Goal: Obtain resource: Download file/media

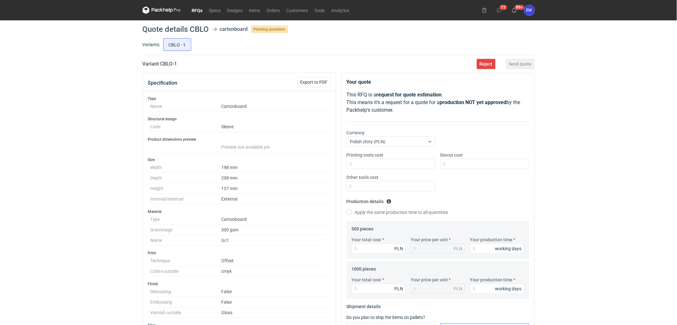
click at [77, 167] on div "RFQs Specs Designs Items Orders Customers Tools Analytics 11 99+ EM [PERSON_NAM…" at bounding box center [338, 162] width 677 height 325
click at [214, 43] on input "CBLF - 2" at bounding box center [206, 44] width 27 height 12
radio input "true"
click at [37, 104] on div "RFQs Specs Designs Items Orders Customers Tools Analytics 11 99+ EM [PERSON_NAM…" at bounding box center [338, 162] width 677 height 325
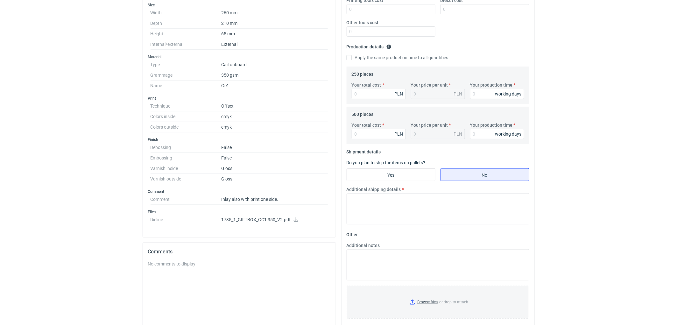
scroll to position [212, 0]
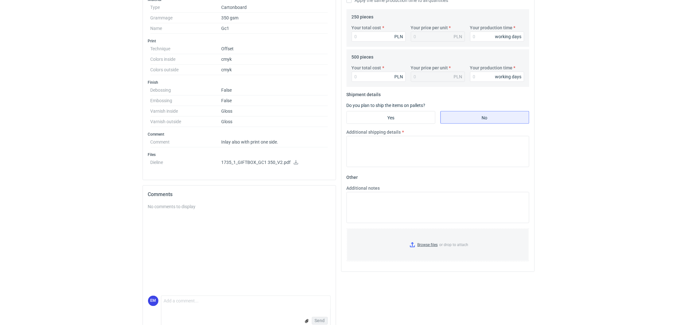
click at [295, 161] on icon at bounding box center [296, 162] width 4 height 4
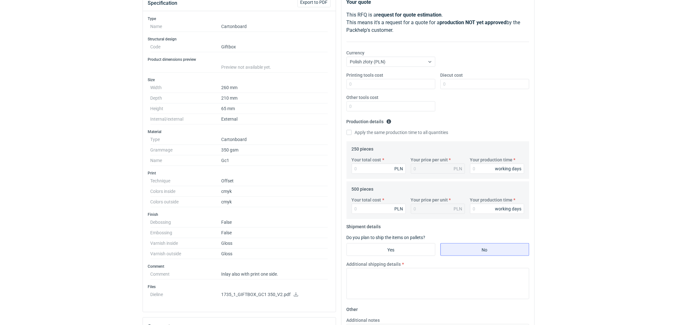
scroll to position [0, 0]
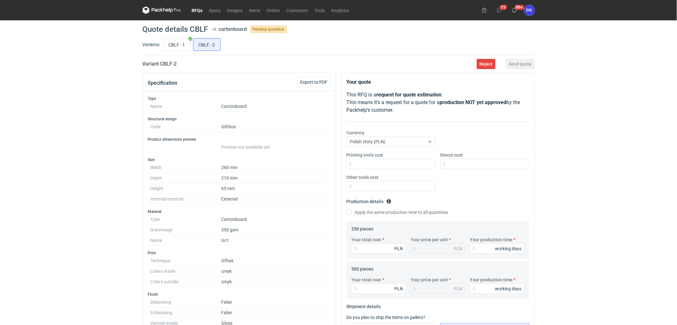
click at [173, 7] on icon at bounding box center [162, 10] width 38 height 8
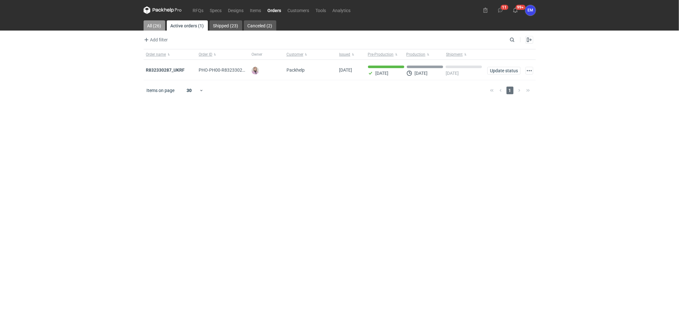
click at [154, 26] on link "All (26)" at bounding box center [154, 25] width 22 height 10
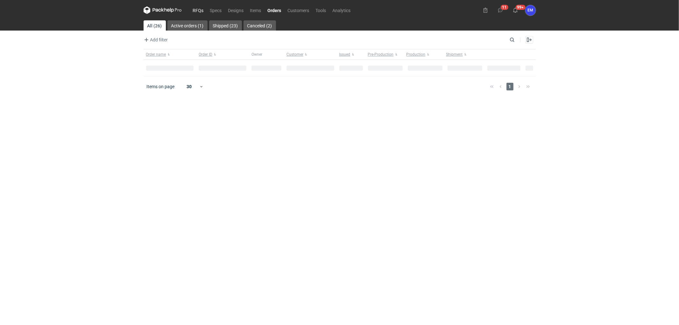
click at [197, 10] on link "RFQs" at bounding box center [198, 10] width 17 height 8
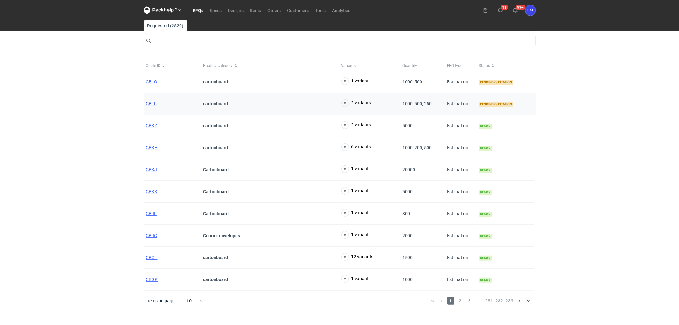
click at [151, 104] on span "CBLF" at bounding box center [151, 103] width 11 height 5
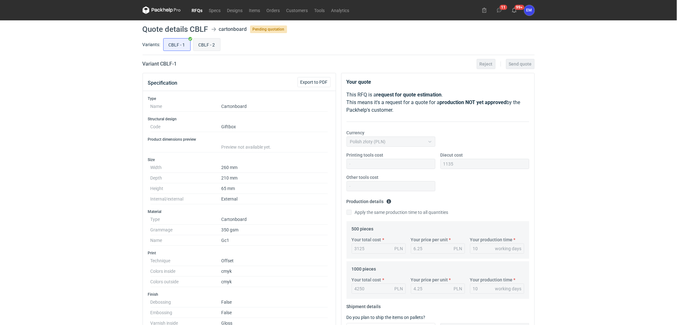
click at [211, 49] on input "CBLF - 2" at bounding box center [206, 44] width 27 height 12
radio input "true"
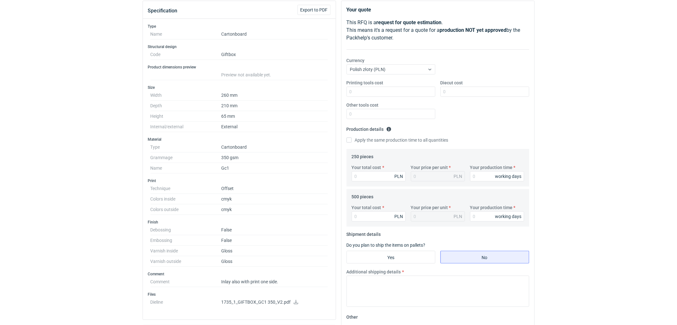
scroll to position [141, 0]
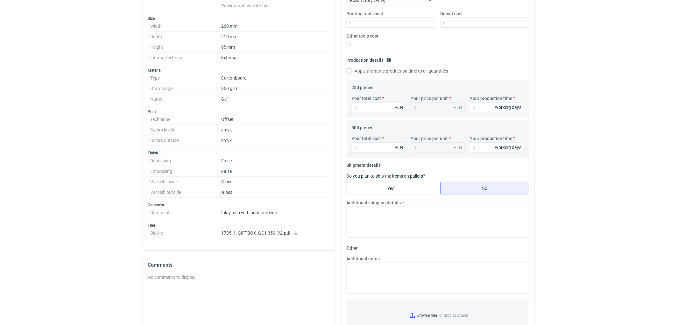
click at [69, 150] on div "RFQs Specs Designs Items Orders Customers Tools Analytics 11 99+ EM [PERSON_NAM…" at bounding box center [338, 21] width 677 height 325
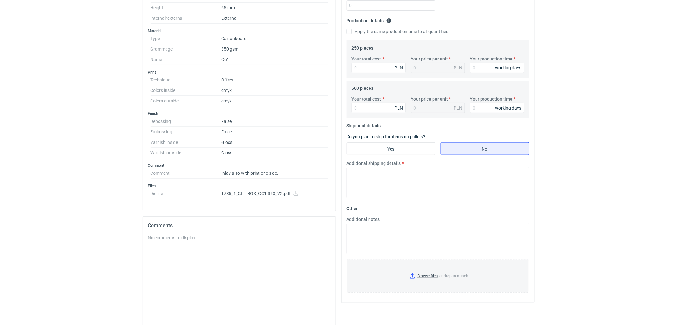
scroll to position [225, 0]
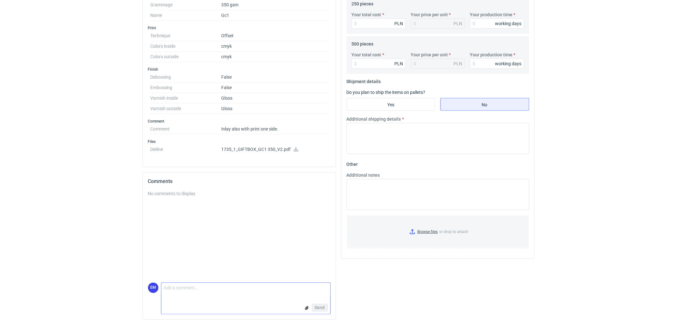
click at [207, 293] on textarea "Comment message" at bounding box center [245, 289] width 169 height 13
type textarea "Zmieniła sie konstrukcja oraz dodatkowo zadruk inlaya ?"
click at [315, 306] on span "Send" at bounding box center [320, 307] width 10 height 4
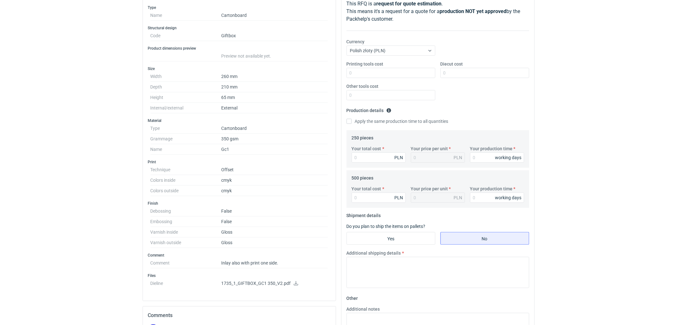
scroll to position [48, 0]
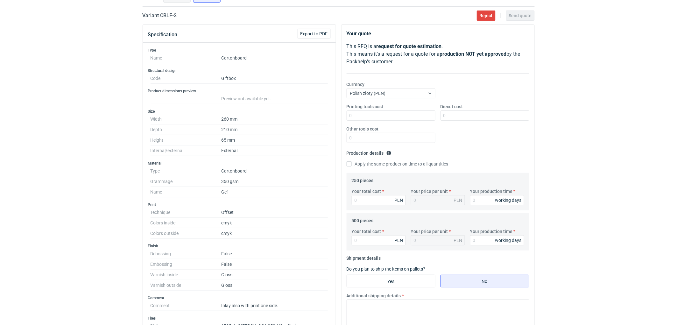
radio input "true"
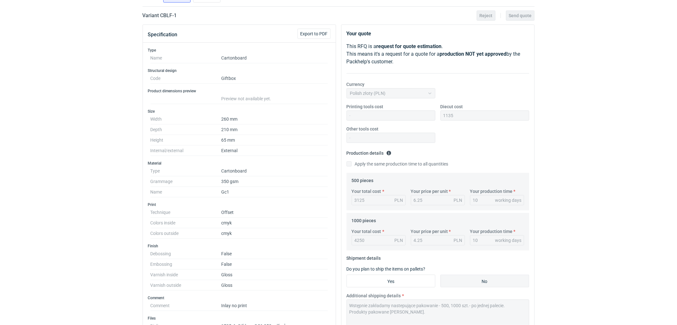
scroll to position [13, 0]
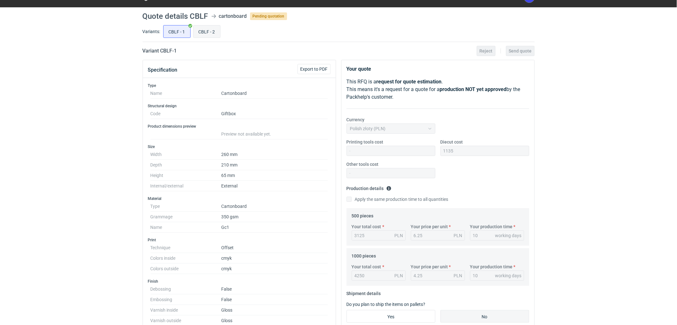
click at [204, 29] on input "CBLF - 2" at bounding box center [206, 31] width 27 height 12
radio input "true"
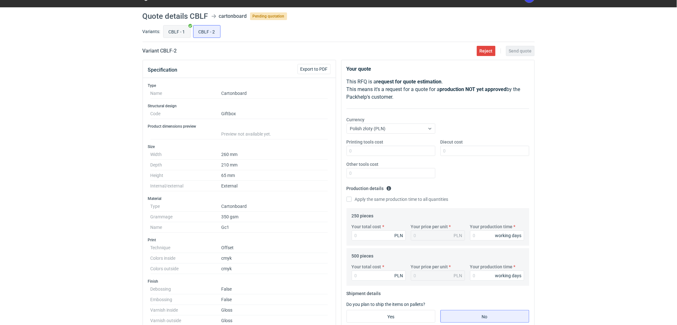
click at [176, 31] on input "CBLF - 1" at bounding box center [177, 31] width 27 height 12
radio input "true"
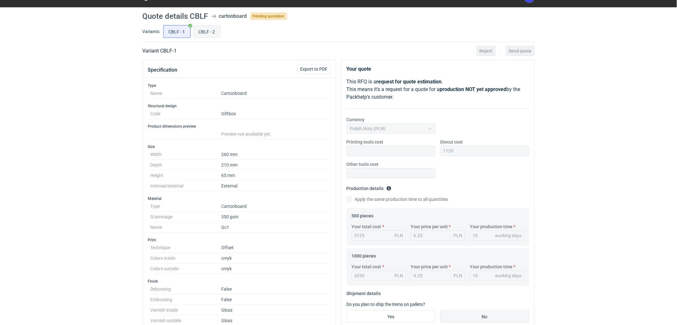
click at [215, 35] on input "CBLF - 2" at bounding box center [206, 31] width 27 height 12
radio input "true"
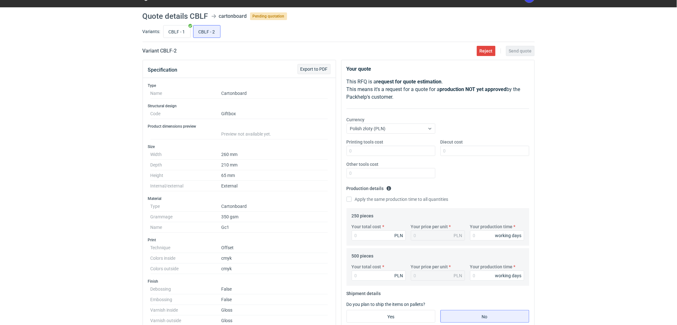
drag, startPoint x: 312, startPoint y: 74, endPoint x: 316, endPoint y: 70, distance: 5.8
click at [313, 73] on div "Specification Export to PDF" at bounding box center [239, 69] width 193 height 18
click at [316, 70] on span "Export to PDF" at bounding box center [313, 69] width 27 height 4
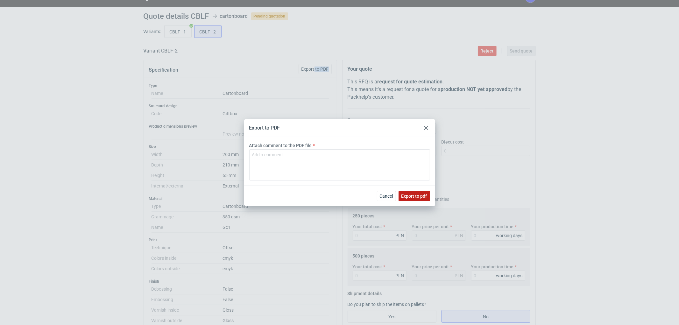
click at [417, 194] on span "Export to pdf" at bounding box center [414, 196] width 26 height 4
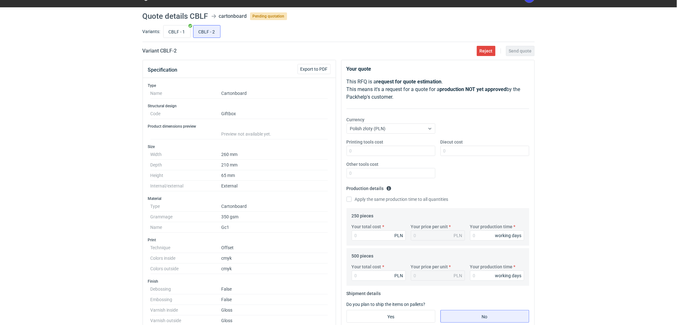
click at [91, 139] on div "RFQs Specs Designs Items Orders Customers Tools Analytics 11 99+ EM [PERSON_NAM…" at bounding box center [338, 149] width 677 height 325
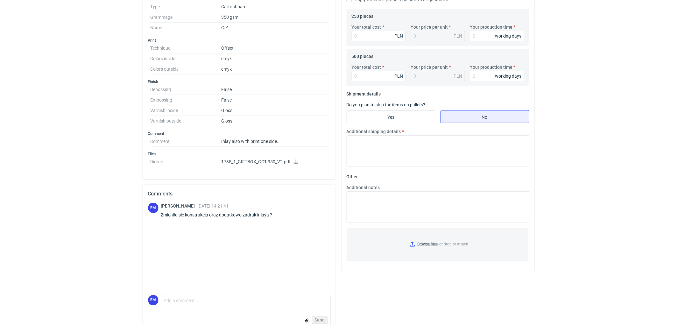
scroll to position [225, 0]
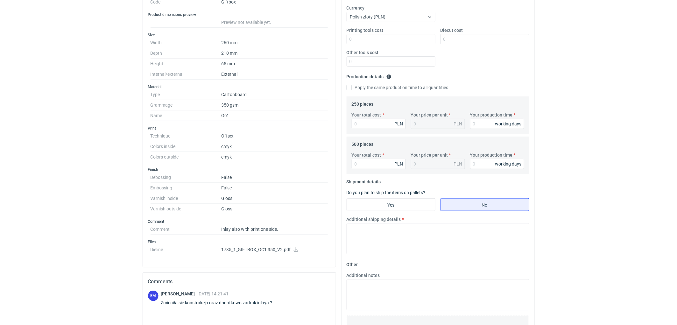
scroll to position [13, 0]
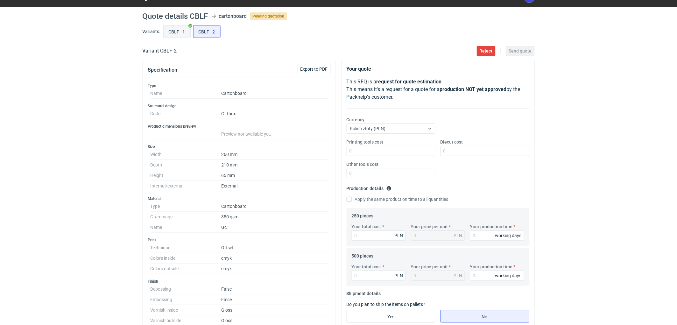
click at [176, 32] on input "CBLF - 1" at bounding box center [177, 31] width 27 height 12
radio input "true"
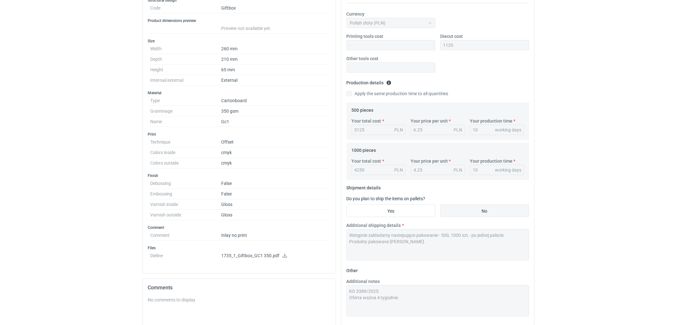
scroll to position [190, 0]
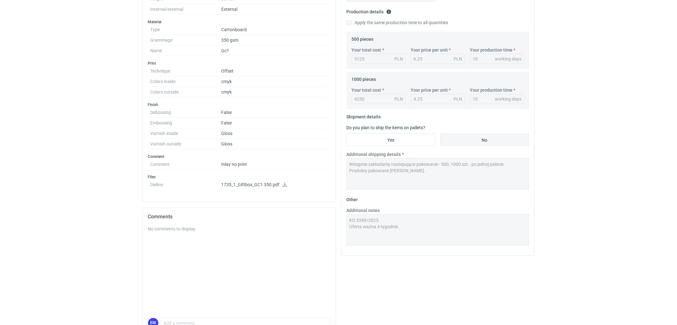
click at [283, 183] on icon at bounding box center [284, 184] width 5 height 4
drag, startPoint x: 98, startPoint y: 165, endPoint x: 100, endPoint y: 188, distance: 23.0
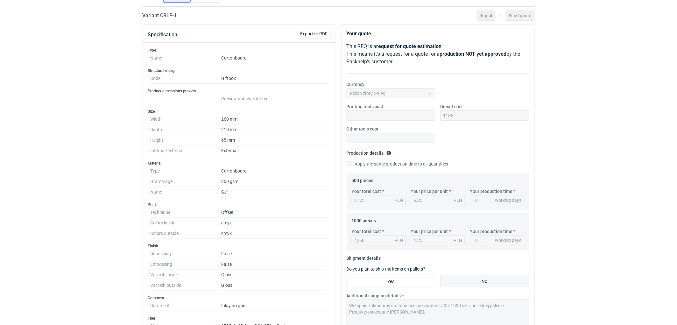
scroll to position [0, 0]
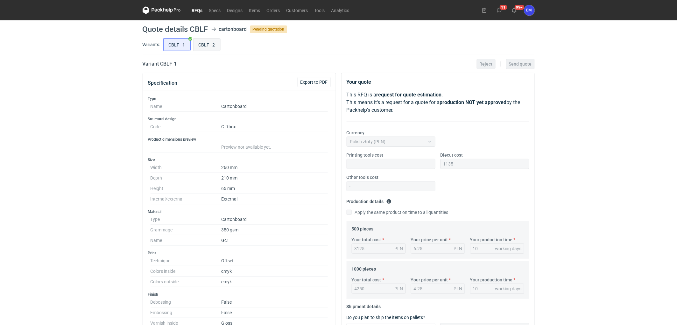
click at [211, 47] on input "CBLF - 2" at bounding box center [206, 44] width 27 height 12
radio input "true"
click at [42, 148] on div "RFQs Specs Designs Items Orders Customers Tools Analytics 11 99+ EM [PERSON_NAM…" at bounding box center [338, 162] width 677 height 325
click at [167, 46] on input "CBLF - 1" at bounding box center [177, 44] width 27 height 12
radio input "true"
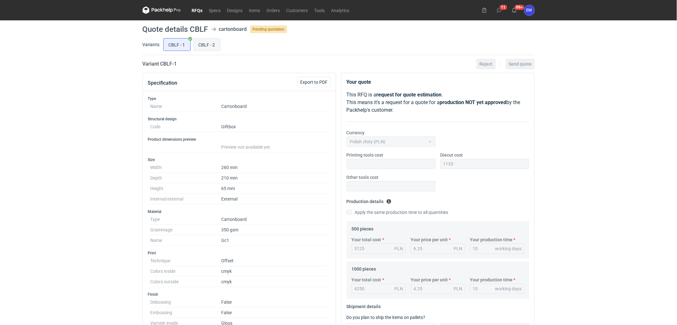
click at [205, 44] on input "CBLF - 2" at bounding box center [206, 44] width 27 height 12
radio input "true"
click at [84, 119] on div "RFQs Specs Designs Items Orders Customers Tools Analytics 11 99+ EM [PERSON_NAM…" at bounding box center [338, 162] width 677 height 325
click at [167, 48] on input "CBLF - 1" at bounding box center [177, 44] width 27 height 12
radio input "true"
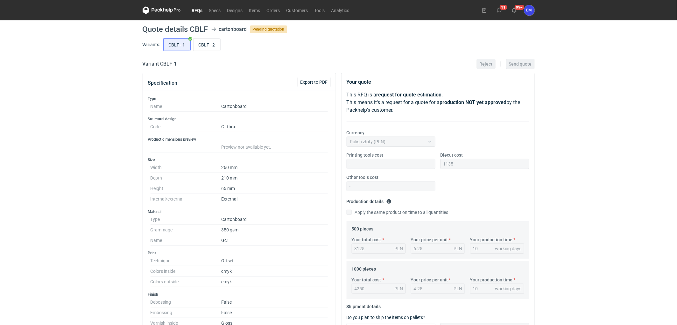
click at [81, 144] on div "RFQs Specs Designs Items Orders Customers Tools Analytics 11 99+ EM [PERSON_NAM…" at bounding box center [338, 162] width 677 height 325
click at [581, 223] on div "RFQs Specs Designs Items Orders Customers Tools Analytics 11 99+ EM [PERSON_NAM…" at bounding box center [338, 162] width 677 height 325
click at [209, 49] on input "CBLF - 2" at bounding box center [206, 44] width 27 height 12
radio input "true"
click at [99, 134] on div "RFQs Specs Designs Items Orders Customers Tools Analytics 11 99+ EM [PERSON_NAM…" at bounding box center [338, 162] width 677 height 325
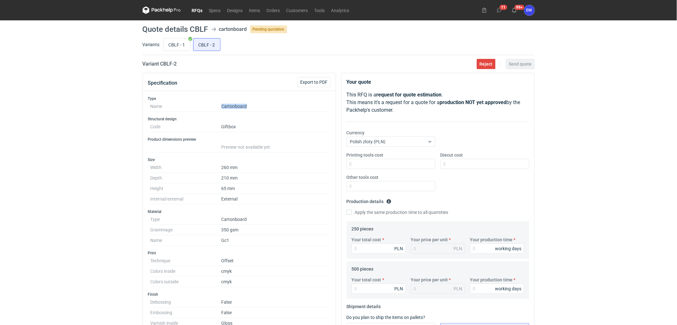
drag, startPoint x: 217, startPoint y: 107, endPoint x: 255, endPoint y: 105, distance: 37.9
click at [255, 105] on dl "Name Cartonboard" at bounding box center [239, 106] width 178 height 10
click at [45, 128] on div "RFQs Specs Designs Items Orders Customers Tools Analytics 11 99+ EM [PERSON_NAM…" at bounding box center [338, 162] width 677 height 325
click at [138, 123] on div "RFQs Specs Designs Items Orders Customers Tools Analytics 11 99+ EM [PERSON_NAM…" at bounding box center [338, 162] width 677 height 325
click at [106, 133] on div "RFQs Specs Designs Items Orders Customers Tools Analytics 11 99+ EM [PERSON_NAM…" at bounding box center [338, 162] width 677 height 325
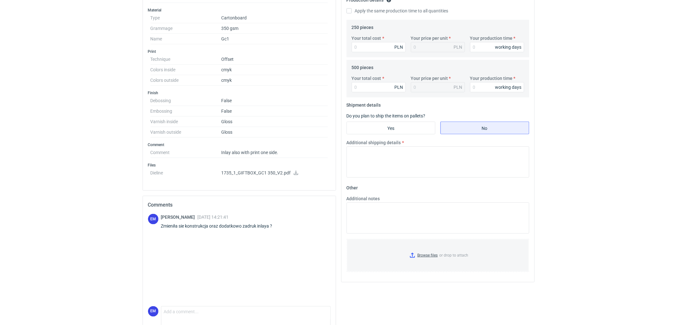
scroll to position [225, 0]
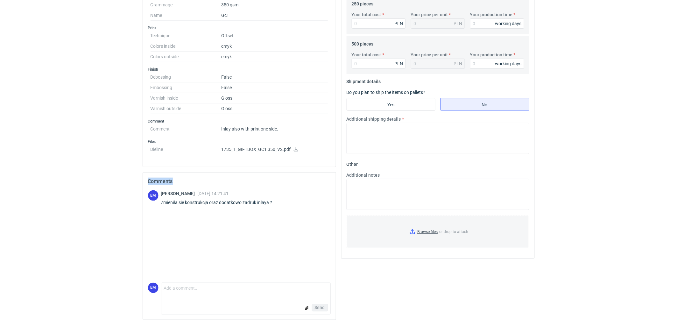
drag, startPoint x: 147, startPoint y: 181, endPoint x: 154, endPoint y: 183, distance: 7.3
click at [184, 180] on div "Comments" at bounding box center [239, 181] width 193 height 18
drag, startPoint x: 51, startPoint y: 177, endPoint x: 53, endPoint y: 184, distance: 6.7
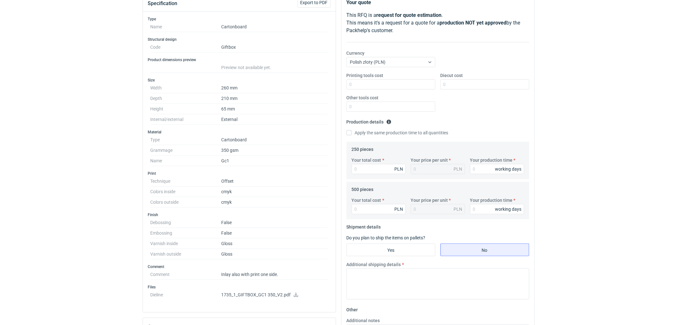
scroll to position [0, 0]
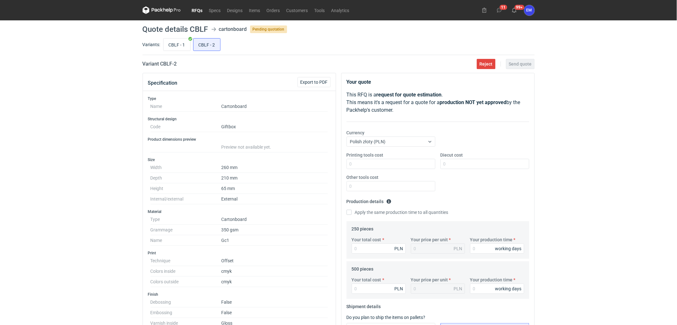
click at [574, 88] on div "RFQs Specs Designs Items Orders Customers Tools Analytics 11 99+ EM [PERSON_NAM…" at bounding box center [338, 162] width 677 height 325
click at [19, 135] on div "RFQs Specs Designs Items Orders Customers Tools Analytics 11 99+ EM [PERSON_NAM…" at bounding box center [338, 162] width 677 height 325
click at [170, 47] on input "CBLF - 1" at bounding box center [177, 44] width 27 height 12
radio input "true"
click at [40, 91] on div "RFQs Specs Designs Items Orders Customers Tools Analytics 11 99+ EM [PERSON_NAM…" at bounding box center [338, 162] width 677 height 325
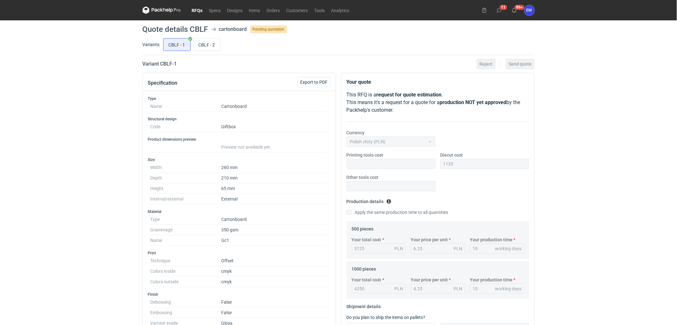
click at [632, 244] on div "RFQs Specs Designs Items Orders Customers Tools Analytics 11 99+ EM [PERSON_NAM…" at bounding box center [338, 162] width 677 height 325
click at [540, 211] on div "RFQs Specs Designs Items Orders Customers Tools Analytics 11 99+ EM [PERSON_NAM…" at bounding box center [338, 162] width 677 height 325
click at [542, 173] on div "RFQs Specs Designs Items Orders Customers Tools Analytics 11 99+ EM [PERSON_NAM…" at bounding box center [338, 162] width 677 height 325
click at [541, 183] on div "RFQs Specs Designs Items Orders Customers Tools Analytics 11 99+ EM [PERSON_NAM…" at bounding box center [338, 162] width 677 height 325
click at [65, 157] on div "RFQs Specs Designs Items Orders Customers Tools Analytics 11 99+ EM [PERSON_NAM…" at bounding box center [338, 162] width 677 height 325
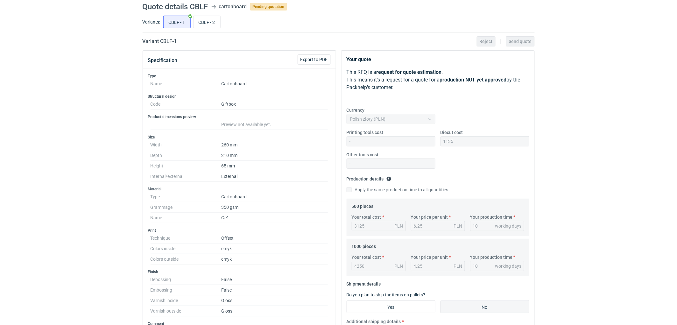
scroll to position [35, 0]
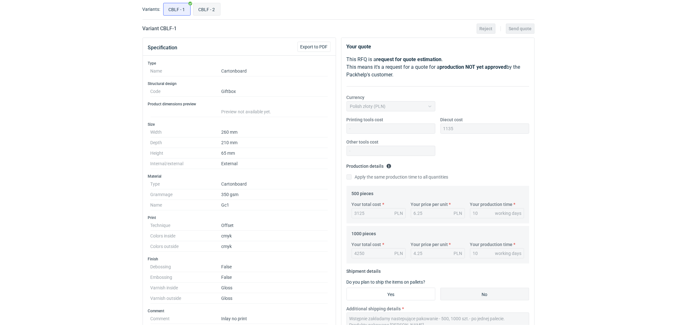
click at [205, 12] on input "CBLF - 2" at bounding box center [206, 9] width 27 height 12
radio input "true"
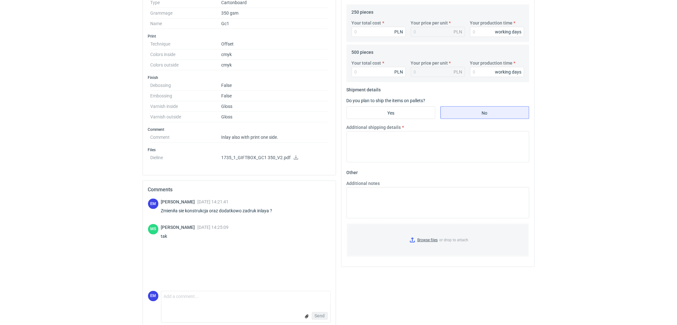
scroll to position [225, 0]
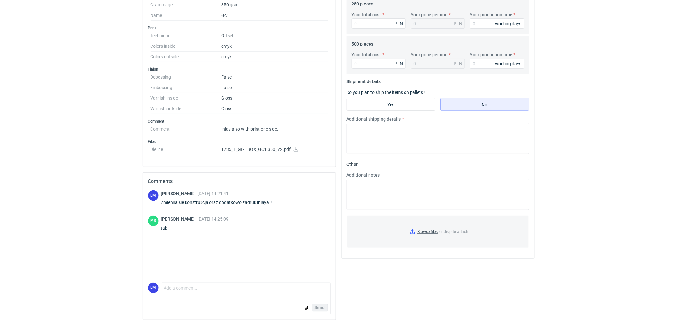
click at [213, 297] on form "Comment message Send" at bounding box center [246, 299] width 170 height 32
click at [191, 290] on textarea "Comment message" at bounding box center [245, 289] width 169 height 13
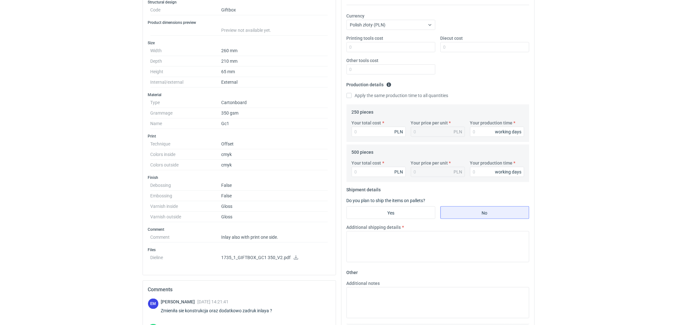
scroll to position [48, 0]
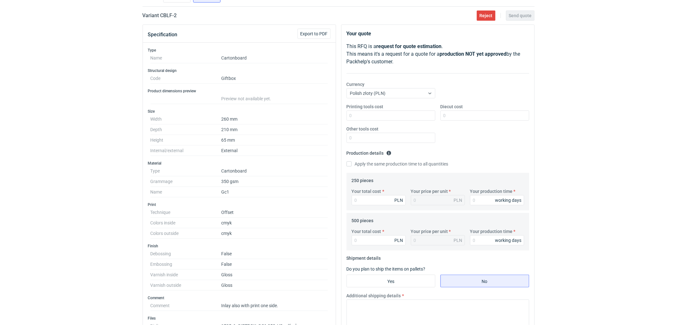
click at [598, 80] on div "RFQs Specs Designs Items Orders Customers Tools Analytics 11 99+ EM [PERSON_NAM…" at bounding box center [338, 114] width 677 height 325
drag, startPoint x: 23, startPoint y: 115, endPoint x: 37, endPoint y: 126, distance: 17.9
click at [24, 115] on div "RFQs Specs Designs Items Orders Customers Tools Analytics 11 99+ EM [PERSON_NAM…" at bounding box center [338, 114] width 677 height 325
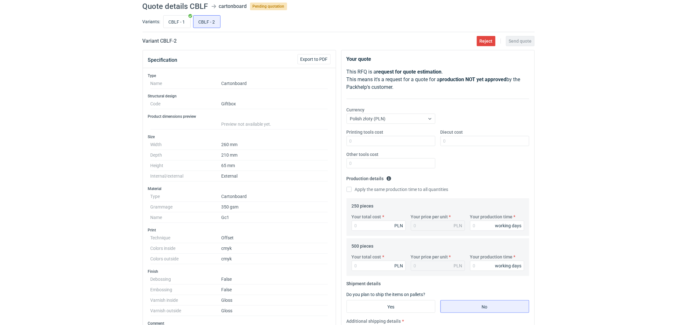
scroll to position [0, 0]
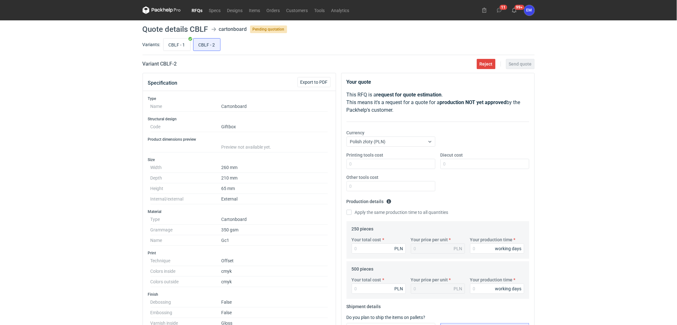
click at [619, 164] on div "RFQs Specs Designs Items Orders Customers Tools Analytics 11 99+ EM [PERSON_NAM…" at bounding box center [338, 162] width 677 height 325
drag, startPoint x: 63, startPoint y: 141, endPoint x: 79, endPoint y: 151, distance: 18.7
click at [65, 141] on div "RFQs Specs Designs Items Orders Customers Tools Analytics 11 99+ EM [PERSON_NAM…" at bounding box center [338, 162] width 677 height 325
drag, startPoint x: 24, startPoint y: 112, endPoint x: 40, endPoint y: 101, distance: 19.4
click at [24, 112] on div "RFQs Specs Designs Items Orders Customers Tools Analytics 11 99+ EM [PERSON_NAM…" at bounding box center [338, 162] width 677 height 325
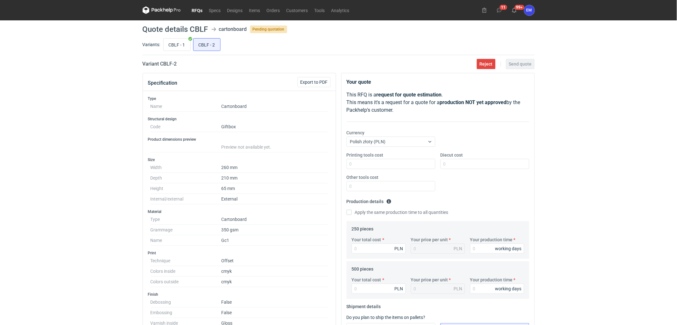
click at [618, 208] on div "RFQs Specs Designs Items Orders Customers Tools Analytics 11 99+ EM [PERSON_NAM…" at bounding box center [338, 162] width 677 height 325
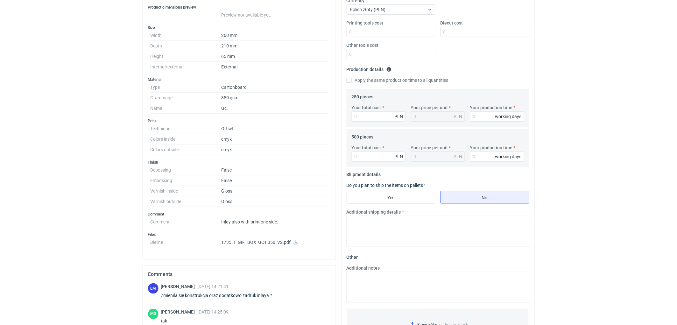
scroll to position [177, 0]
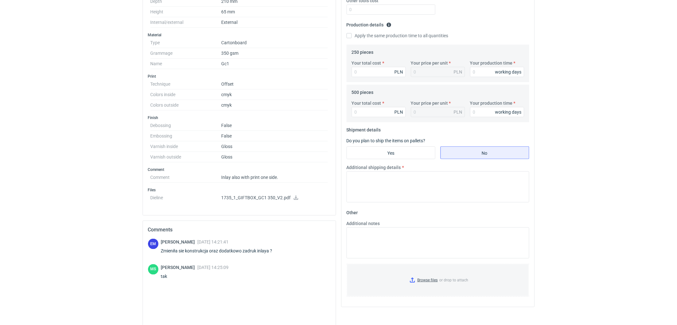
click at [297, 198] on icon at bounding box center [295, 197] width 5 height 4
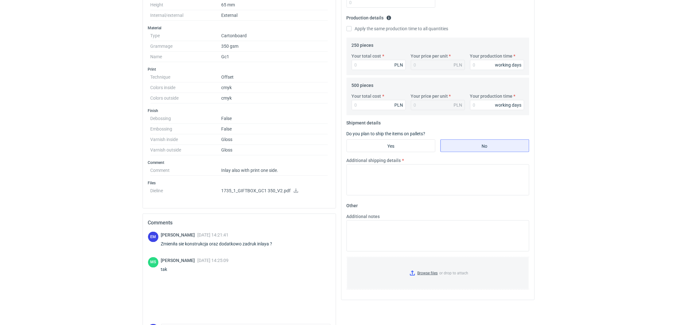
scroll to position [0, 0]
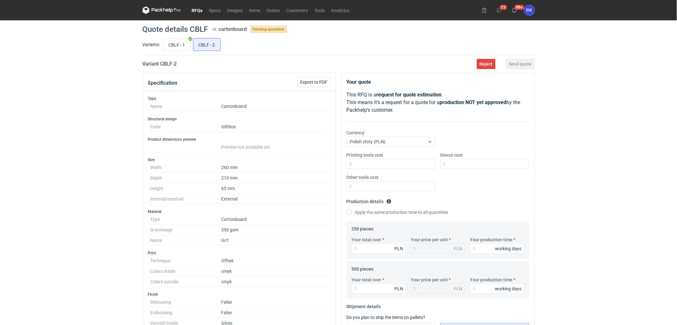
click at [131, 113] on div "RFQs Specs Designs Items Orders Customers Tools Analytics 11 99+ EM [PERSON_NAM…" at bounding box center [338, 162] width 677 height 325
click at [29, 150] on div "RFQs Specs Designs Items Orders Customers Tools Analytics 11 99+ EM [PERSON_NAM…" at bounding box center [338, 162] width 677 height 325
click at [62, 132] on div "RFQs Specs Designs Items Orders Customers Tools Analytics 11 99+ EM [PERSON_NAM…" at bounding box center [338, 162] width 677 height 325
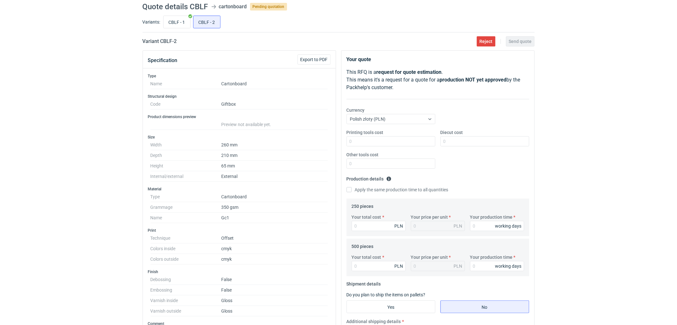
scroll to position [35, 0]
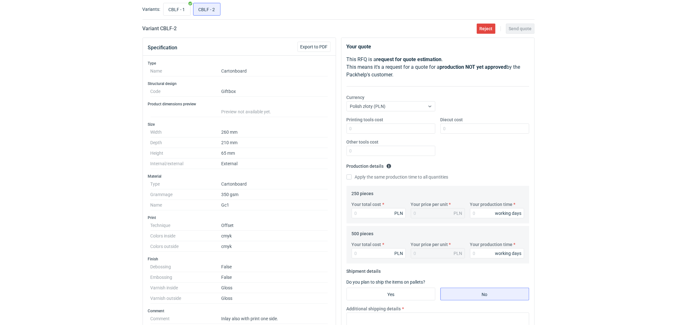
click at [27, 65] on div "RFQs Specs Designs Items Orders Customers Tools Analytics 11 99+ EM [PERSON_NAM…" at bounding box center [338, 127] width 677 height 325
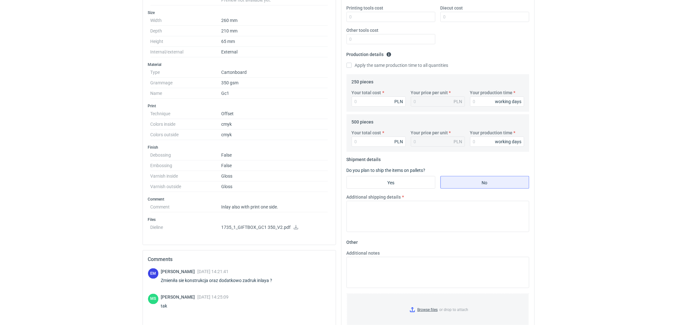
scroll to position [177, 0]
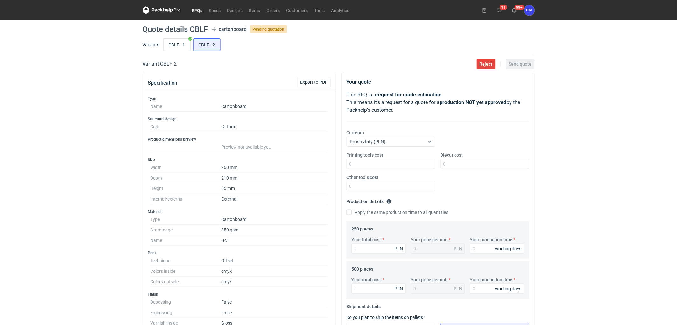
scroll to position [141, 0]
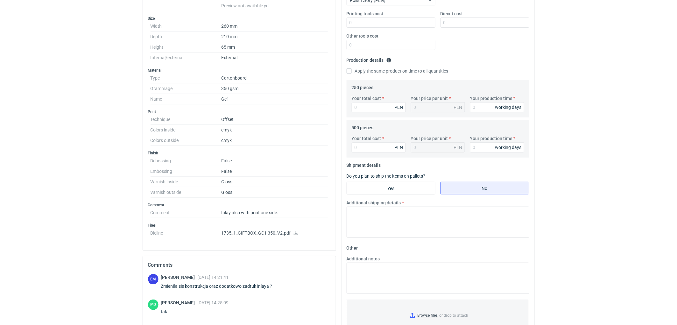
click at [624, 141] on div "RFQs Specs Designs Items Orders Customers Tools Analytics 11 99+ EM [PERSON_NAM…" at bounding box center [338, 21] width 677 height 325
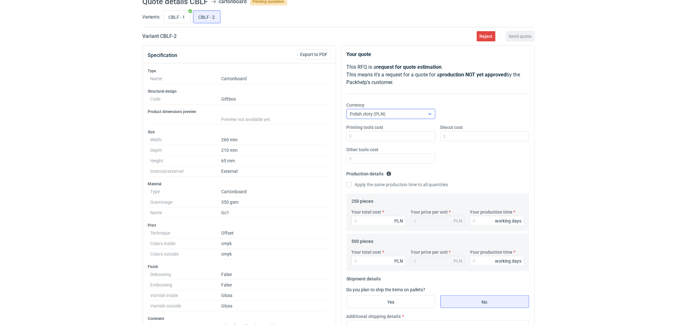
scroll to position [0, 0]
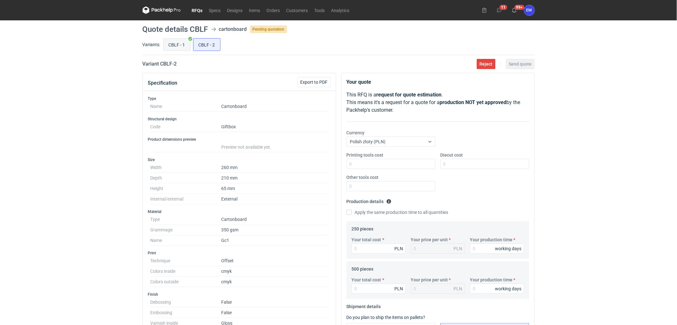
click at [178, 47] on input "CBLF - 1" at bounding box center [177, 44] width 27 height 12
radio input "true"
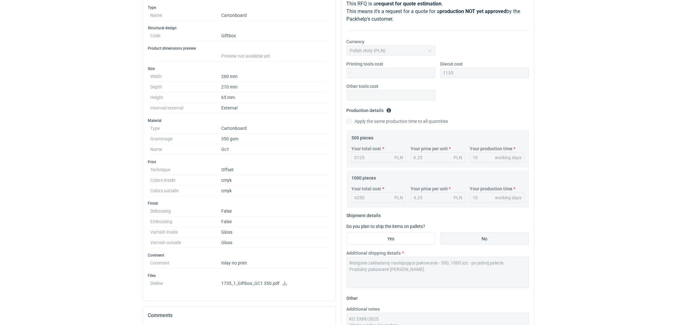
scroll to position [141, 0]
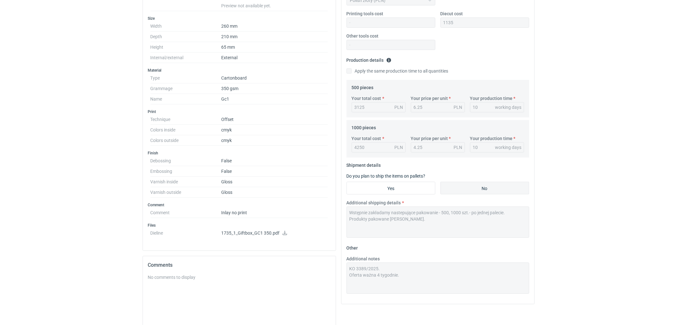
click at [284, 234] on icon at bounding box center [285, 233] width 4 height 4
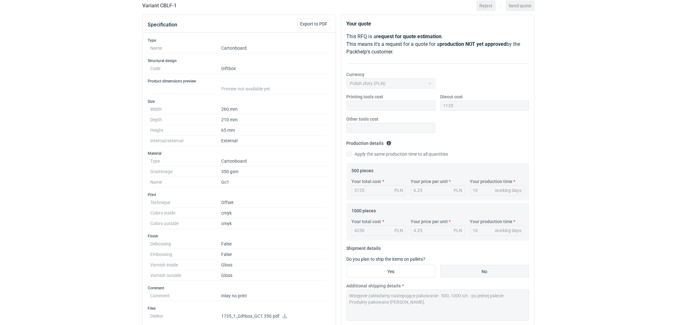
scroll to position [0, 0]
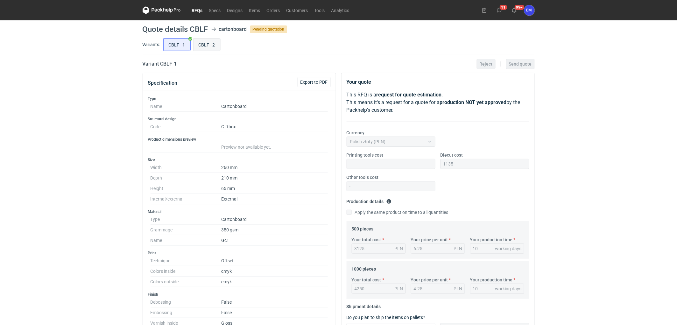
click at [201, 42] on input "CBLF - 2" at bounding box center [206, 44] width 27 height 12
radio input "true"
click at [77, 130] on div "RFQs Specs Designs Items Orders Customers Tools Analytics 11 99+ EM [PERSON_NAM…" at bounding box center [338, 162] width 677 height 325
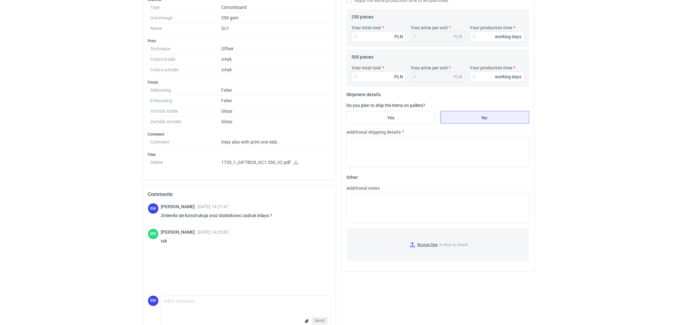
scroll to position [225, 0]
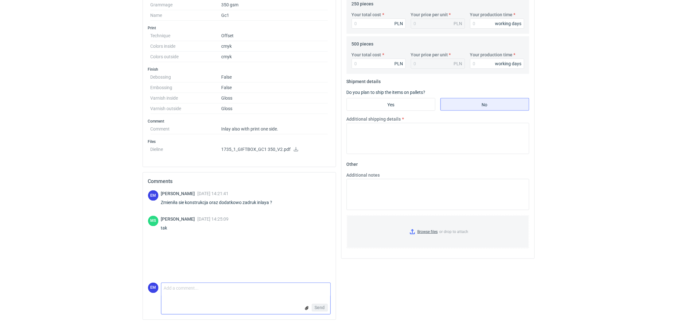
click at [208, 293] on textarea "Comment message" at bounding box center [245, 289] width 169 height 13
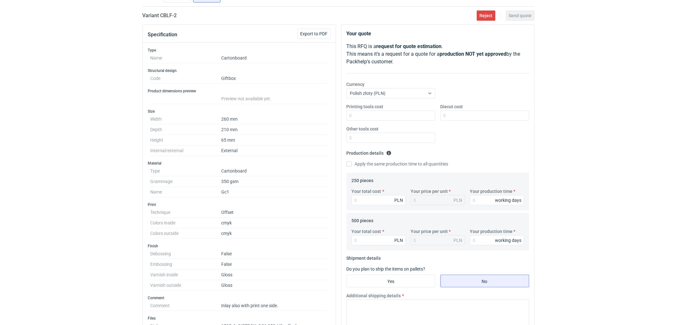
scroll to position [84, 0]
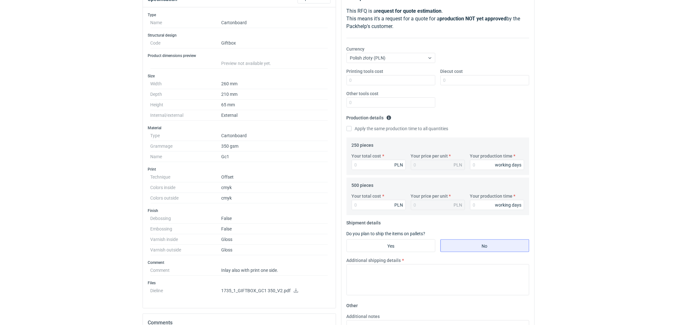
click at [295, 289] on icon at bounding box center [296, 290] width 4 height 4
click at [74, 192] on div "RFQs Specs Designs Items Orders Customers Tools Analytics 11 99+ EM [PERSON_NAM…" at bounding box center [338, 78] width 677 height 325
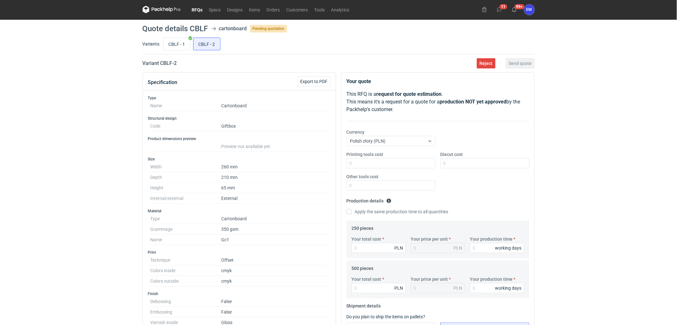
scroll to position [0, 0]
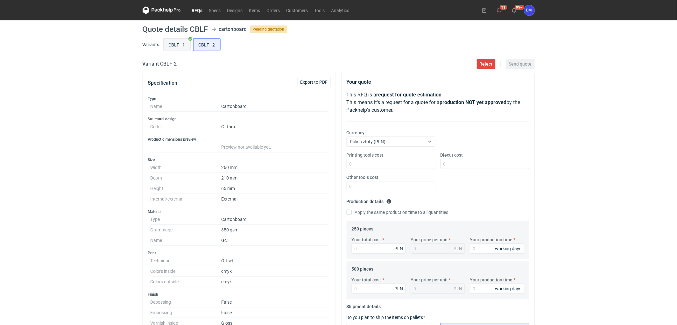
click at [183, 40] on input "CBLF - 1" at bounding box center [177, 44] width 27 height 12
radio input "true"
click at [90, 127] on div "RFQs Specs Designs Items Orders Customers Tools Analytics 11 99+ EM [PERSON_NAM…" at bounding box center [338, 162] width 677 height 325
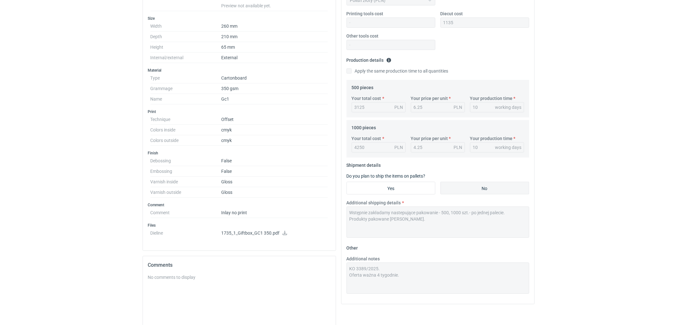
scroll to position [225, 0]
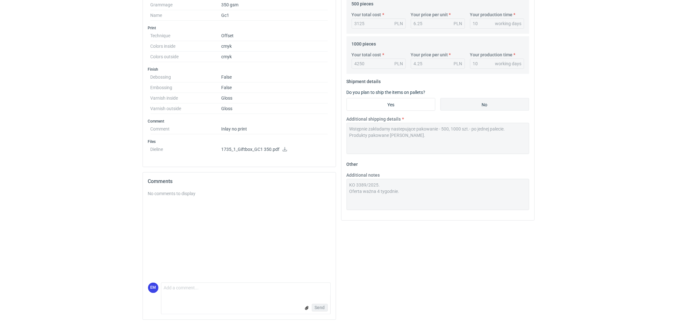
click at [283, 147] on icon at bounding box center [284, 149] width 5 height 4
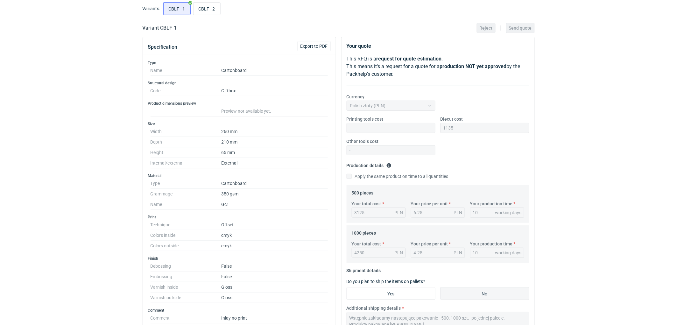
scroll to position [0, 0]
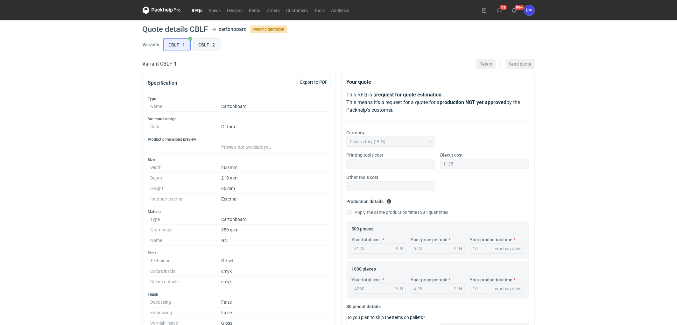
click at [198, 47] on input "CBLF - 2" at bounding box center [206, 44] width 27 height 12
radio input "true"
click at [180, 46] on input "CBLF - 1" at bounding box center [177, 44] width 27 height 12
radio input "true"
click at [208, 45] on input "CBLF - 2" at bounding box center [206, 44] width 27 height 12
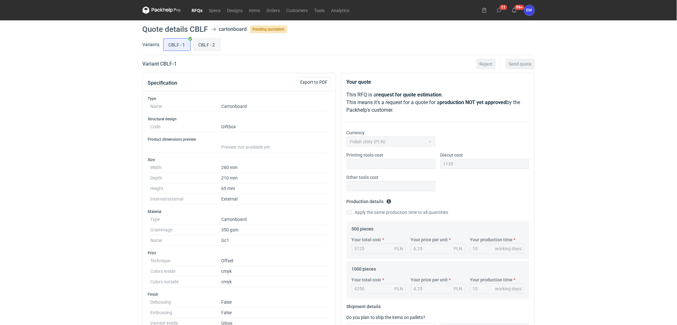
radio input "true"
click at [176, 43] on input "CBLF - 1" at bounding box center [177, 44] width 27 height 12
radio input "true"
click at [209, 43] on input "CBLF - 2" at bounding box center [206, 44] width 27 height 12
radio input "true"
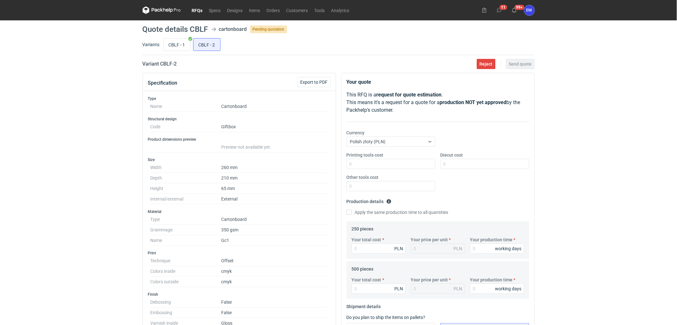
click at [85, 176] on div "RFQs Specs Designs Items Orders Customers Tools Analytics 11 99+ EM [PERSON_NAM…" at bounding box center [338, 162] width 677 height 325
click at [609, 136] on div "RFQs Specs Designs Items Orders Customers Tools Analytics 11 99+ EM [PERSON_NAM…" at bounding box center [338, 162] width 677 height 325
click at [194, 10] on link "RFQs" at bounding box center [197, 10] width 17 height 8
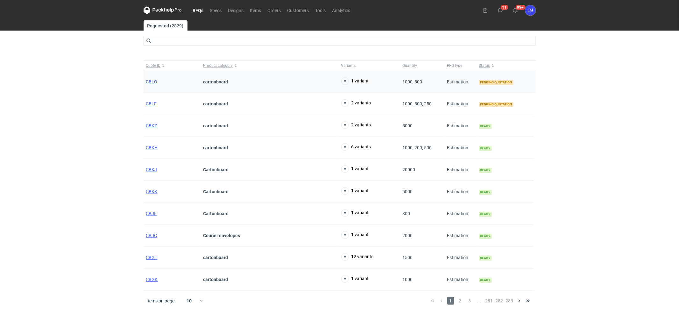
click at [153, 80] on span "CBLO" at bounding box center [151, 81] width 11 height 5
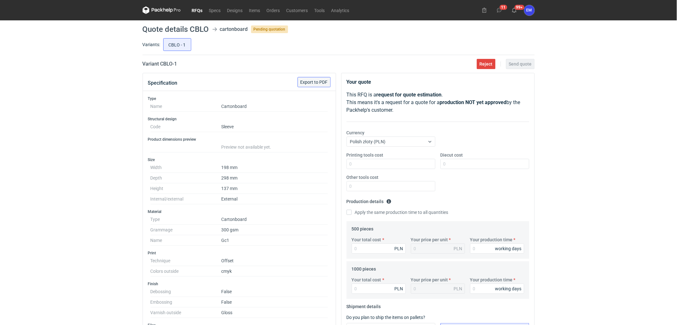
click at [313, 87] on button "Export to PDF" at bounding box center [313, 82] width 33 height 10
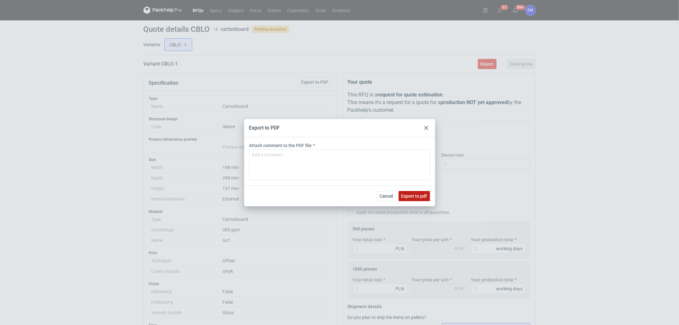
click at [420, 192] on button "Export to pdf" at bounding box center [413, 196] width 31 height 10
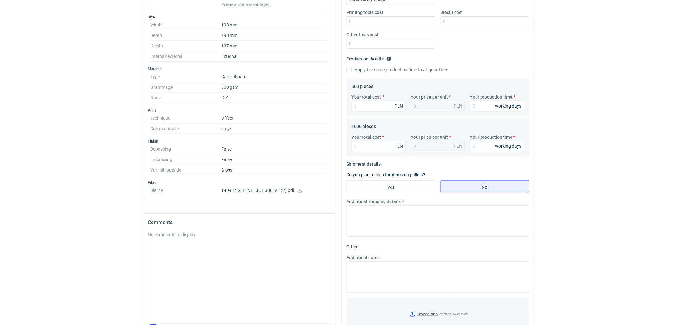
scroll to position [177, 0]
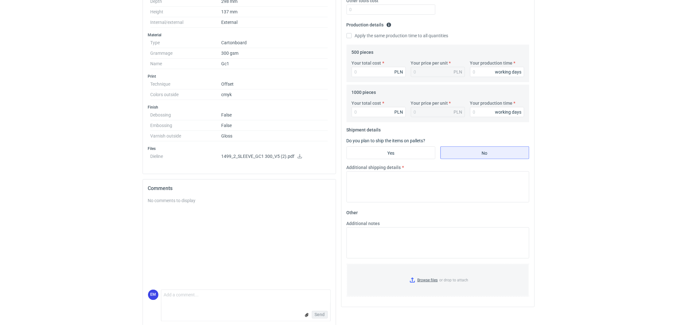
click at [298, 157] on icon at bounding box center [299, 156] width 5 height 4
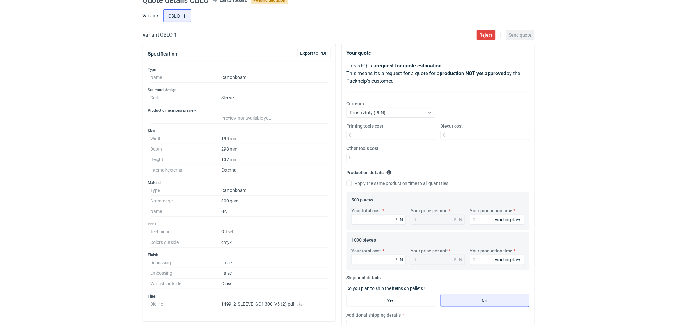
scroll to position [0, 0]
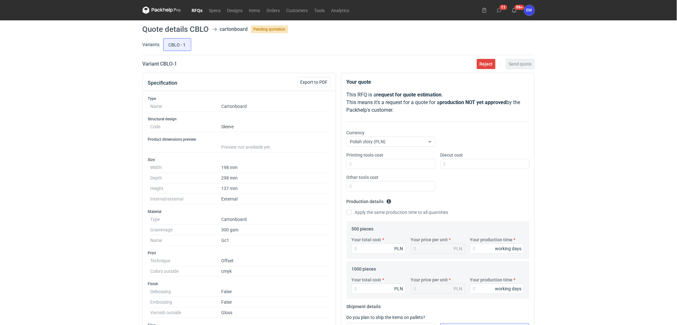
drag, startPoint x: 21, startPoint y: 174, endPoint x: 31, endPoint y: 183, distance: 14.0
click at [29, 182] on div "RFQs Specs Designs Items Orders Customers Tools Analytics 11 99+ EM [PERSON_NAM…" at bounding box center [338, 162] width 677 height 325
click at [42, 94] on div "RFQs Specs Designs Items Orders Customers Tools Analytics 11 99+ EM [PERSON_NAM…" at bounding box center [338, 162] width 677 height 325
click at [106, 183] on div "RFQs Specs Designs Items Orders Customers Tools Analytics 11 99+ EM [PERSON_NAM…" at bounding box center [338, 162] width 677 height 325
click at [48, 174] on div "RFQs Specs Designs Items Orders Customers Tools Analytics 11 99+ EM [PERSON_NAM…" at bounding box center [338, 162] width 677 height 325
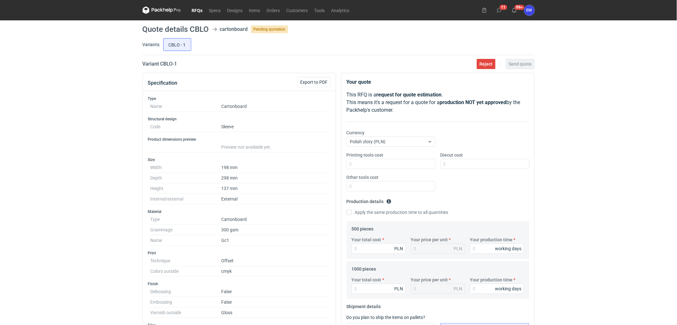
drag, startPoint x: 87, startPoint y: 170, endPoint x: 84, endPoint y: 169, distance: 3.5
click at [86, 169] on div "RFQs Specs Designs Items Orders Customers Tools Analytics 11 99+ EM [PERSON_NAM…" at bounding box center [338, 162] width 677 height 325
click at [91, 134] on div "RFQs Specs Designs Items Orders Customers Tools Analytics 11 99+ EM [PERSON_NAM…" at bounding box center [338, 162] width 677 height 325
click at [62, 107] on div "RFQs Specs Designs Items Orders Customers Tools Analytics 11 99+ EM [PERSON_NAM…" at bounding box center [338, 162] width 677 height 325
click at [93, 114] on div "RFQs Specs Designs Items Orders Customers Tools Analytics 11 99+ EM [PERSON_NAM…" at bounding box center [338, 162] width 677 height 325
